Goal: Task Accomplishment & Management: Manage account settings

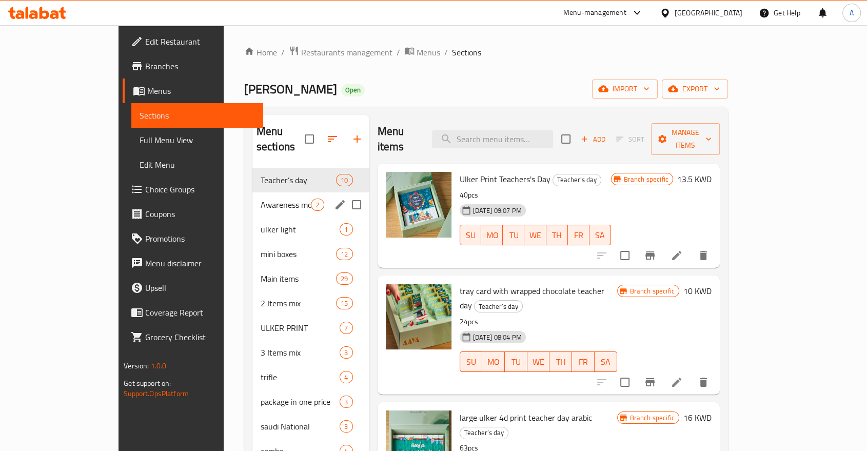
click at [252, 192] on div "Awareness month 2" at bounding box center [310, 204] width 117 height 25
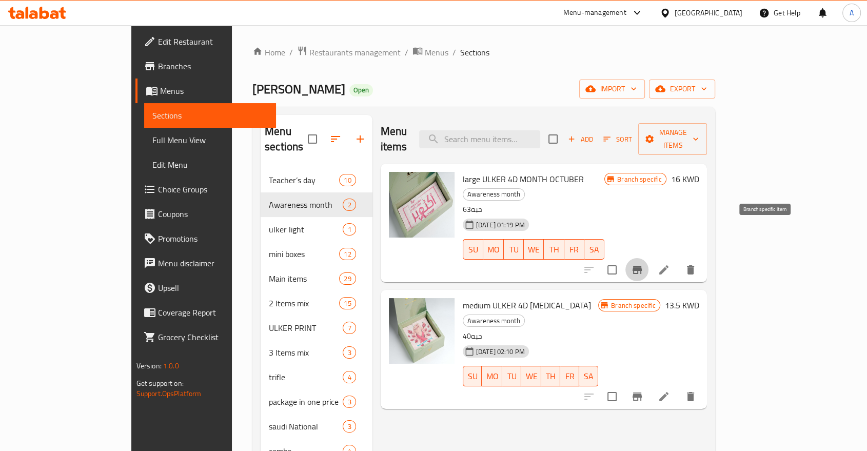
click at [643, 264] on icon "Branch-specific-item" at bounding box center [637, 270] width 12 height 12
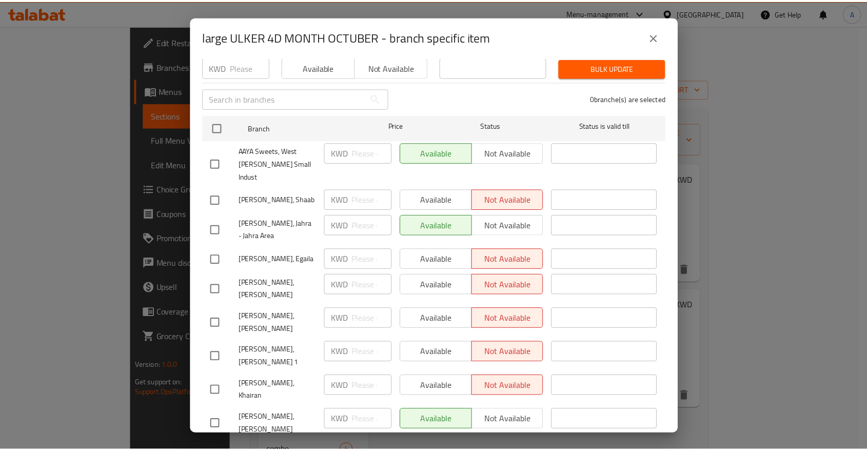
scroll to position [90, 0]
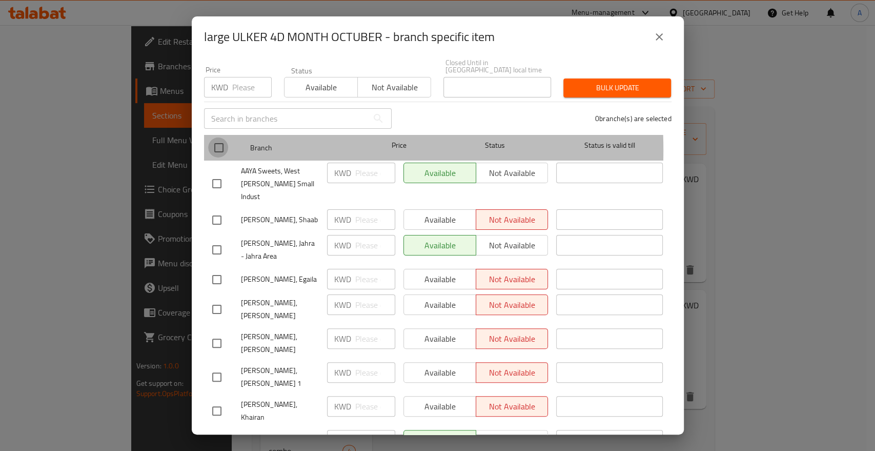
click at [216, 138] on input "checkbox" at bounding box center [219, 148] width 22 height 22
checkbox input "true"
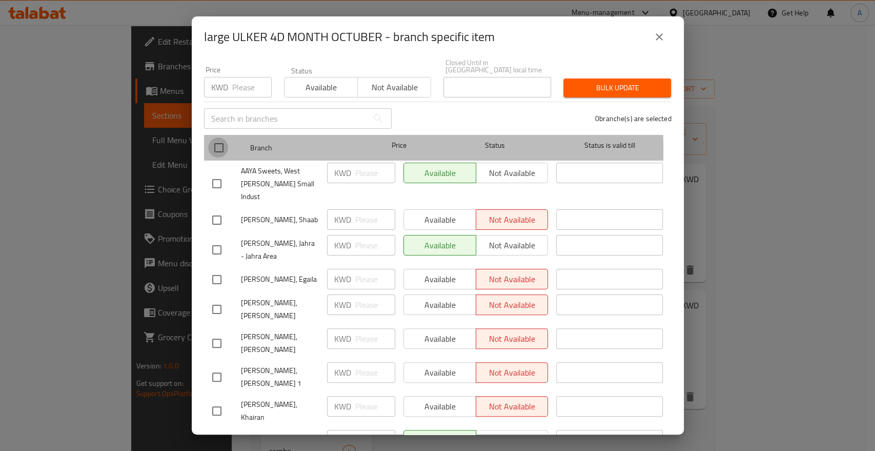
checkbox input "true"
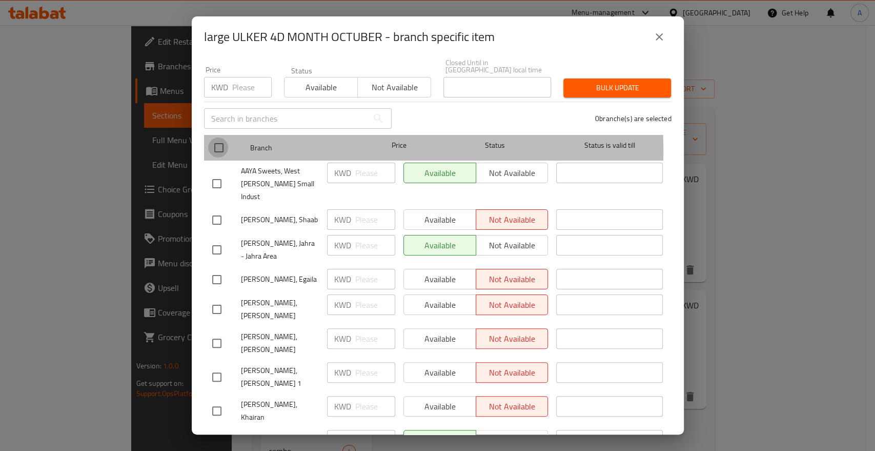
checkbox input "true"
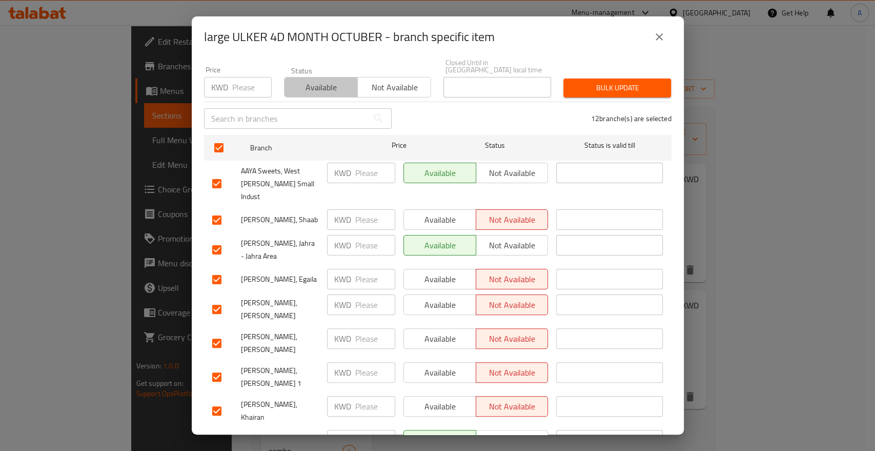
click at [299, 83] on span "Available" at bounding box center [321, 87] width 65 height 15
click at [635, 78] on button "Bulk update" at bounding box center [618, 87] width 108 height 19
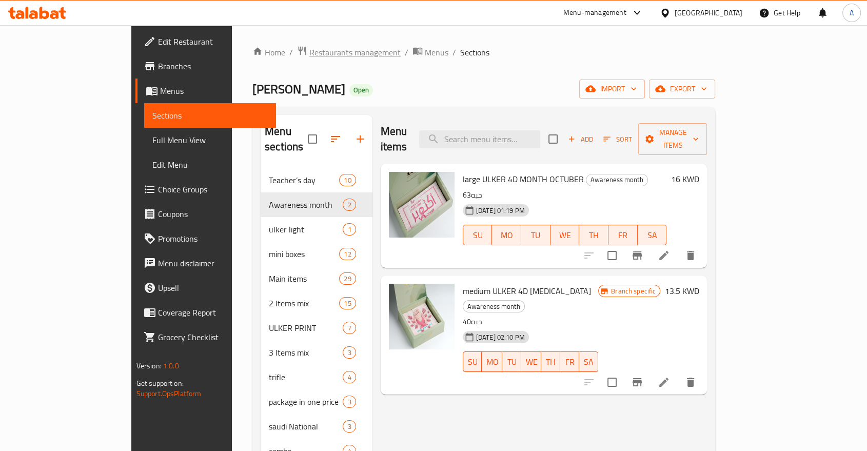
click at [309, 50] on span "Restaurants management" at bounding box center [354, 52] width 91 height 12
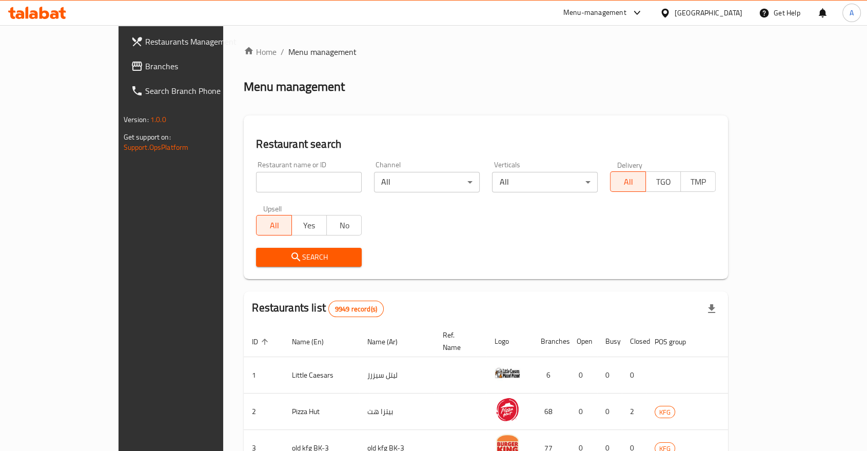
click at [145, 68] on span "Branches" at bounding box center [200, 66] width 110 height 12
